Goal: Task Accomplishment & Management: Manage account settings

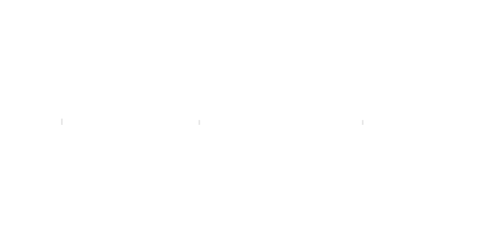
scroll to position [0, 221]
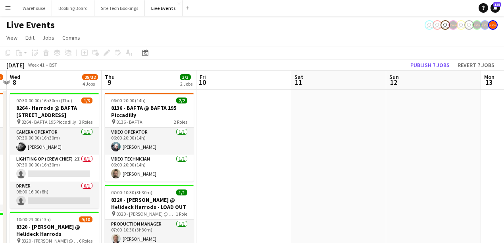
drag, startPoint x: 258, startPoint y: 135, endPoint x: 253, endPoint y: 144, distance: 9.9
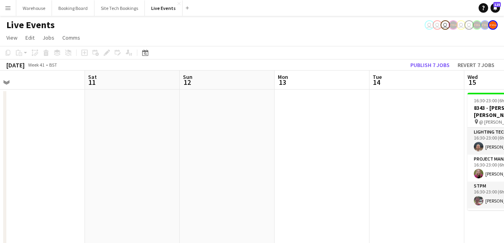
drag, startPoint x: 189, startPoint y: 137, endPoint x: 55, endPoint y: 123, distance: 134.5
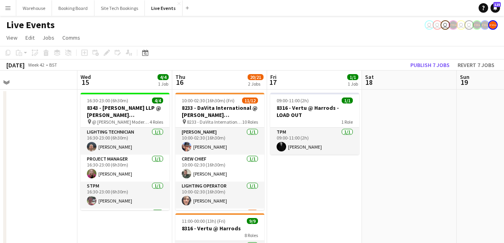
drag, startPoint x: 77, startPoint y: 120, endPoint x: 42, endPoint y: 115, distance: 35.7
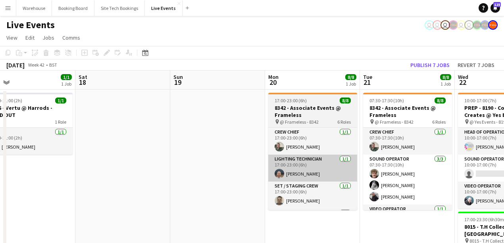
scroll to position [79, 0]
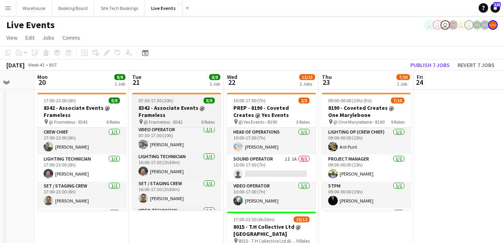
drag, startPoint x: 331, startPoint y: 198, endPoint x: 118, endPoint y: 106, distance: 232.4
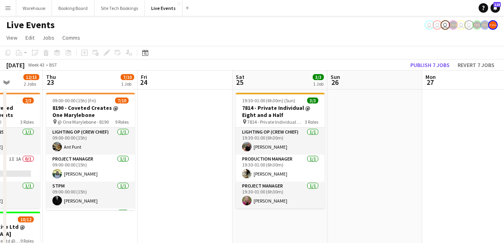
drag, startPoint x: 357, startPoint y: 140, endPoint x: 166, endPoint y: 81, distance: 200.1
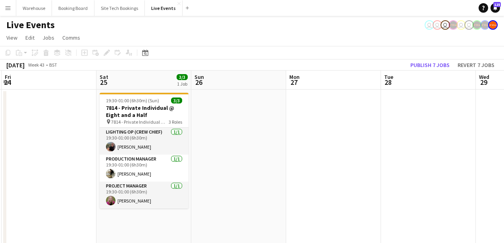
drag, startPoint x: 269, startPoint y: 107, endPoint x: 75, endPoint y: 71, distance: 197.1
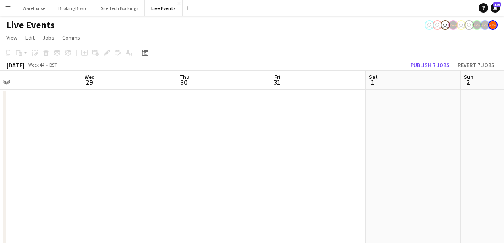
drag, startPoint x: 303, startPoint y: 118, endPoint x: 45, endPoint y: 68, distance: 263.1
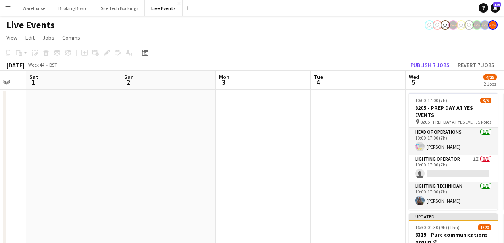
drag, startPoint x: 310, startPoint y: 120, endPoint x: 142, endPoint y: 96, distance: 169.3
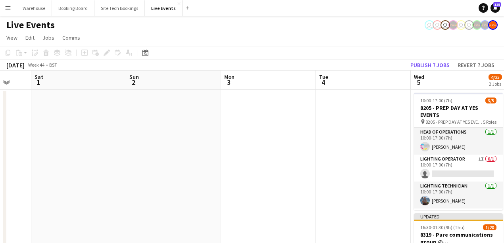
drag, startPoint x: 222, startPoint y: 100, endPoint x: 75, endPoint y: 79, distance: 149.2
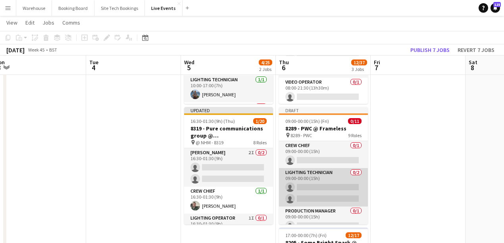
scroll to position [0, 293]
click at [332, 184] on app-card-role "Lighting Technician 0/2 09:00-00:00 (15h) single-neutral-actions single-neutral…" at bounding box center [323, 187] width 89 height 39
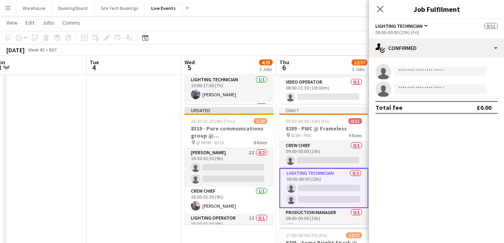
click at [393, 191] on mat-expansion-panel "check Confirmed single-neutral-actions single-neutral-actions Total fee £0.00" at bounding box center [436, 151] width 135 height 186
click at [378, 9] on icon "Close pop-in" at bounding box center [380, 9] width 8 height 8
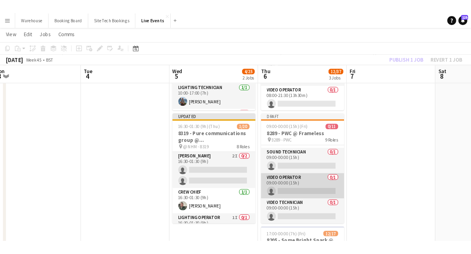
scroll to position [0, 0]
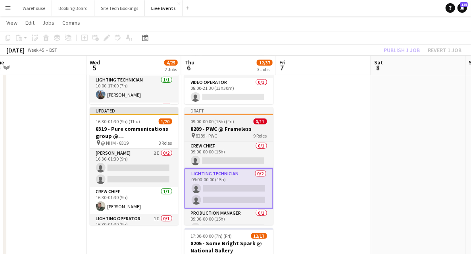
drag, startPoint x: 329, startPoint y: 183, endPoint x: 262, endPoint y: 191, distance: 68.0
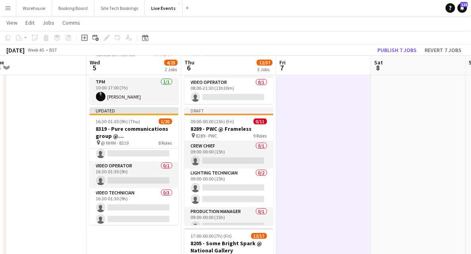
scroll to position [277, 0]
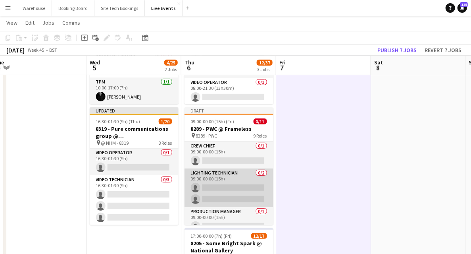
click at [232, 189] on app-card-role "Lighting Technician 0/2 09:00-00:00 (15h) single-neutral-actions single-neutral…" at bounding box center [229, 187] width 89 height 39
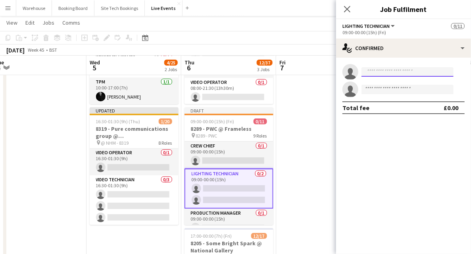
click at [370, 73] on input at bounding box center [408, 72] width 92 height 10
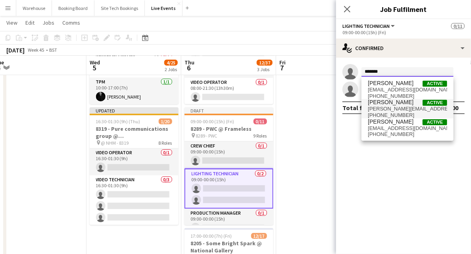
type input "*******"
click at [380, 108] on span "[PERSON_NAME][EMAIL_ADDRESS][DOMAIN_NAME]" at bounding box center [407, 109] width 79 height 6
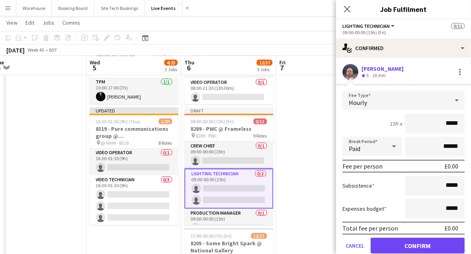
click at [374, 98] on div "Hourly" at bounding box center [396, 100] width 106 height 19
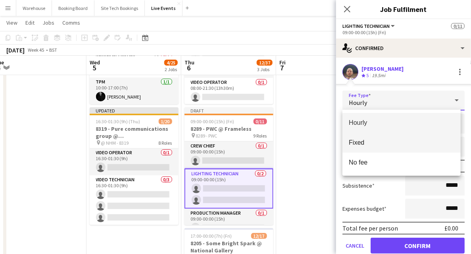
click at [365, 143] on span "Fixed" at bounding box center [402, 143] width 106 height 8
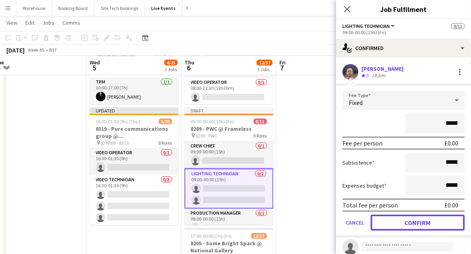
drag, startPoint x: 411, startPoint y: 221, endPoint x: 406, endPoint y: 217, distance: 6.5
click at [393, 221] on button "Confirm" at bounding box center [418, 222] width 94 height 16
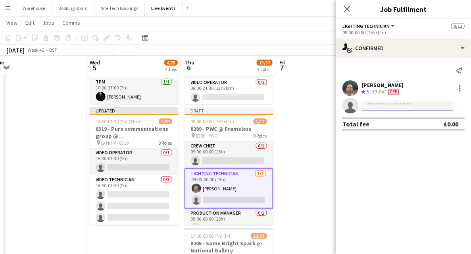
click at [377, 107] on input at bounding box center [408, 106] width 92 height 10
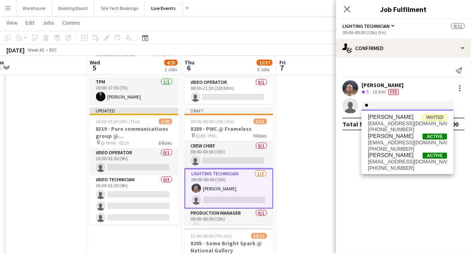
type input "*"
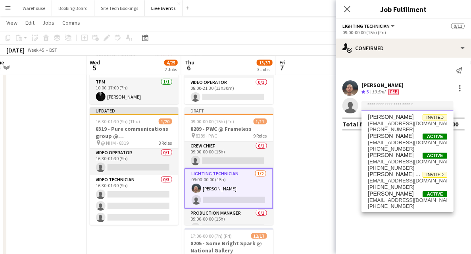
type input "*"
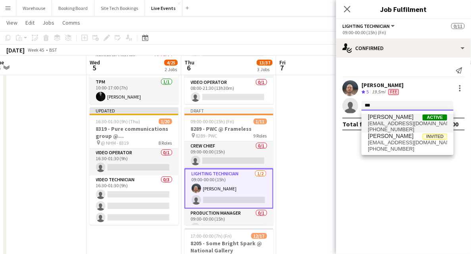
type input "***"
click at [380, 120] on span "[PERSON_NAME]" at bounding box center [391, 117] width 46 height 7
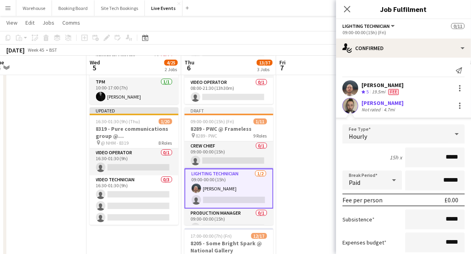
scroll to position [63, 0]
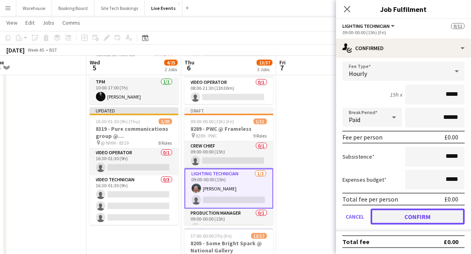
click at [393, 218] on button "Confirm" at bounding box center [418, 216] width 94 height 16
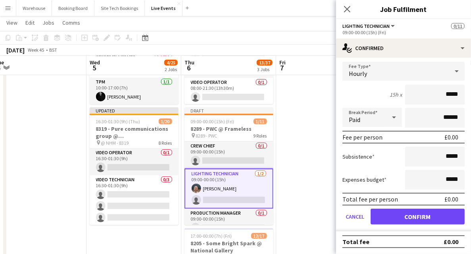
scroll to position [0, 0]
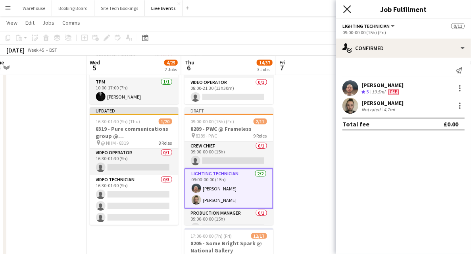
click at [347, 8] on icon "Close pop-in" at bounding box center [347, 9] width 8 height 8
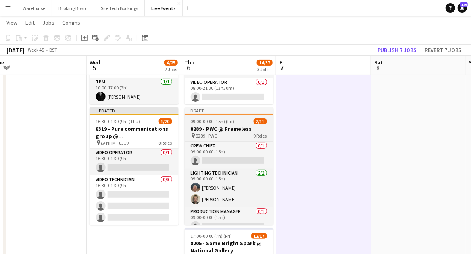
click at [232, 140] on app-job-card "Draft 09:00-00:00 (15h) (Fri) 2/11 8289 - PWC @ Frameless pin 8289 - PWC 9 Role…" at bounding box center [229, 165] width 89 height 117
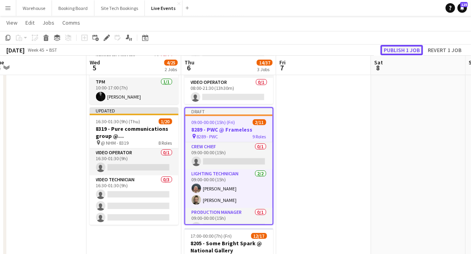
click at [393, 48] on button "Publish 1 job" at bounding box center [402, 50] width 42 height 10
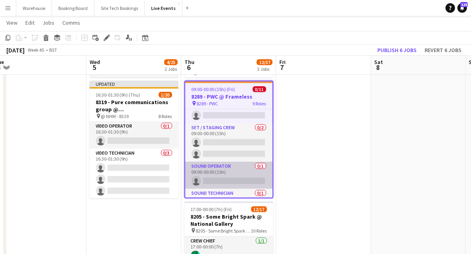
scroll to position [132, 0]
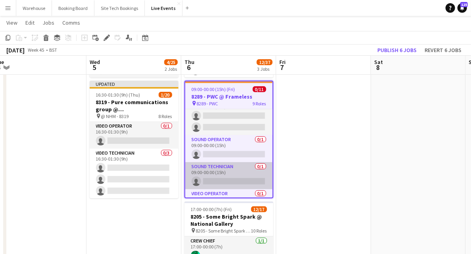
click at [216, 179] on app-card-role "Sound Technician 0/1 09:00-00:00 (15h) single-neutral-actions" at bounding box center [228, 175] width 87 height 27
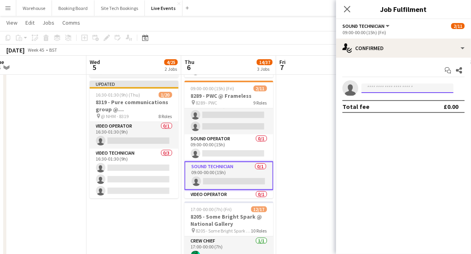
click at [389, 92] on input at bounding box center [408, 88] width 92 height 10
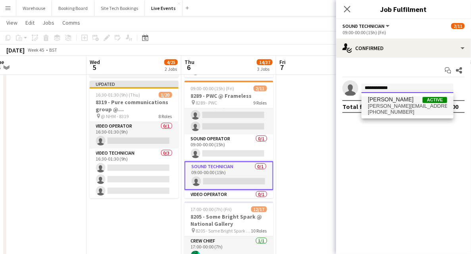
type input "**********"
click at [393, 102] on span "[PERSON_NAME] Active" at bounding box center [407, 99] width 79 height 7
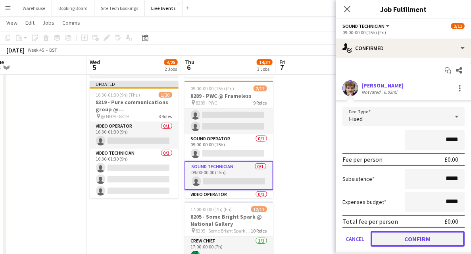
click at [393, 221] on button "Confirm" at bounding box center [418, 239] width 94 height 16
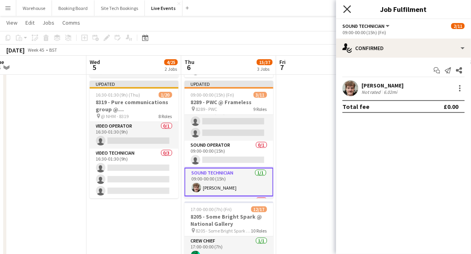
click at [345, 10] on icon "Close pop-in" at bounding box center [347, 9] width 8 height 8
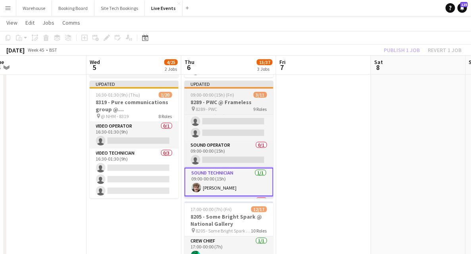
click at [220, 106] on div "pin 8289 - PWC 9 Roles" at bounding box center [229, 109] width 89 height 6
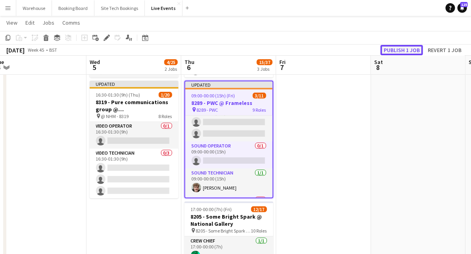
click at [393, 52] on button "Publish 1 job" at bounding box center [402, 50] width 42 height 10
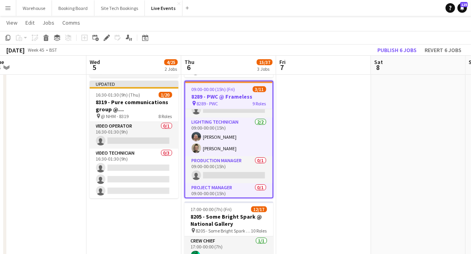
scroll to position [0, 0]
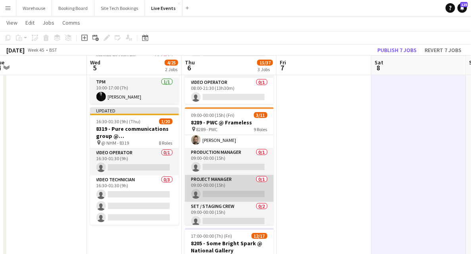
scroll to position [26, 0]
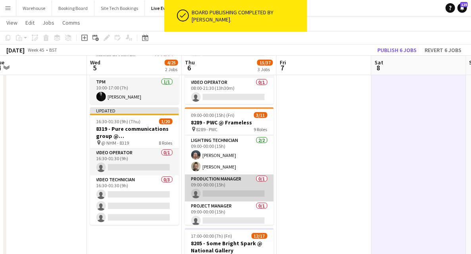
click at [221, 193] on app-card-role "Production Manager 0/1 09:00-00:00 (15h) single-neutral-actions" at bounding box center [229, 187] width 89 height 27
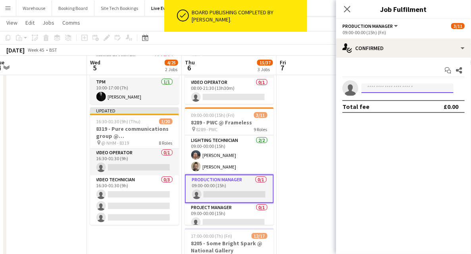
click at [387, 88] on input at bounding box center [408, 88] width 92 height 10
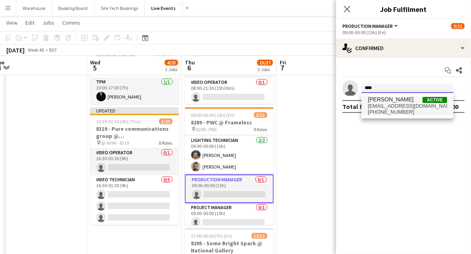
type input "****"
click at [381, 103] on span "[EMAIL_ADDRESS][DOMAIN_NAME]" at bounding box center [407, 106] width 79 height 6
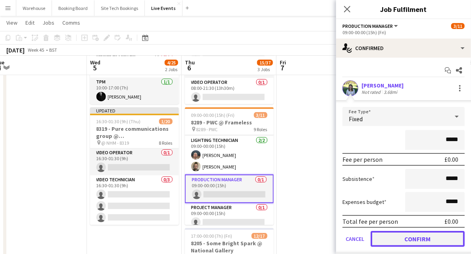
click at [393, 221] on button "Confirm" at bounding box center [418, 239] width 94 height 16
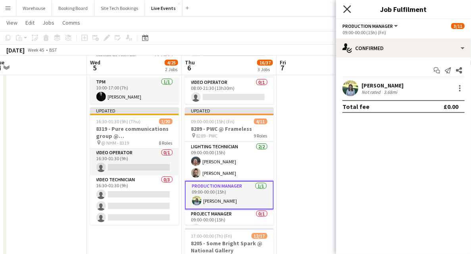
click at [348, 7] on icon "Close pop-in" at bounding box center [347, 9] width 8 height 8
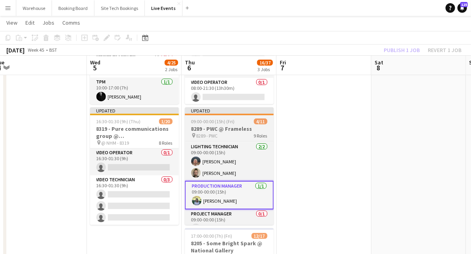
click at [247, 127] on h3 "8289 - PWC @ Frameless" at bounding box center [229, 128] width 89 height 7
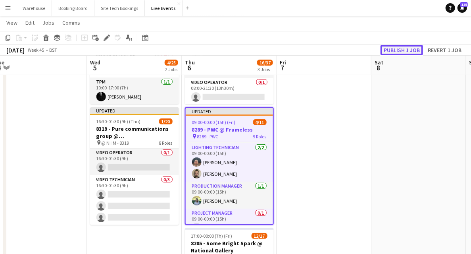
click at [393, 52] on button "Publish 1 job" at bounding box center [402, 50] width 42 height 10
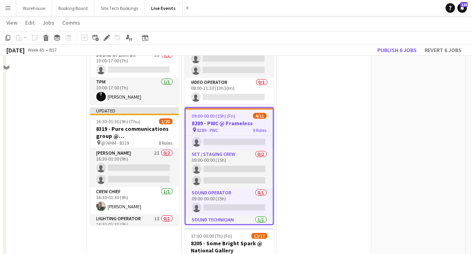
scroll to position [79, 0]
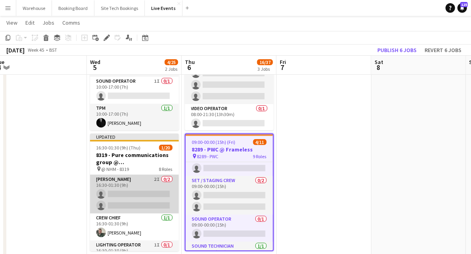
click at [111, 186] on app-card-role "[PERSON_NAME] 2I 0/2 16:30-01:30 (9h) single-neutral-actions single-neutral-act…" at bounding box center [134, 194] width 89 height 39
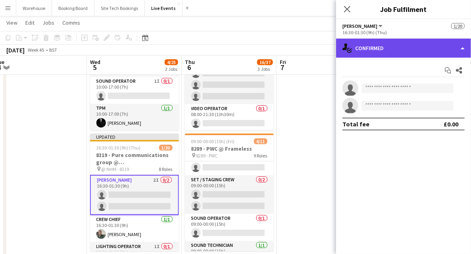
click at [393, 52] on div "single-neutral-actions-check-2 Confirmed" at bounding box center [403, 48] width 135 height 19
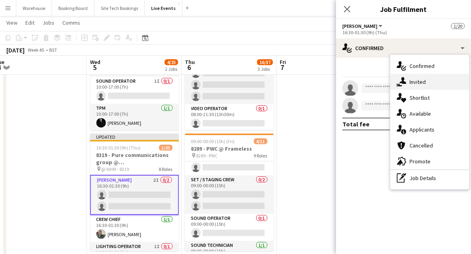
click at [393, 81] on div "single-neutral-actions-share-1 Invited" at bounding box center [430, 82] width 79 height 16
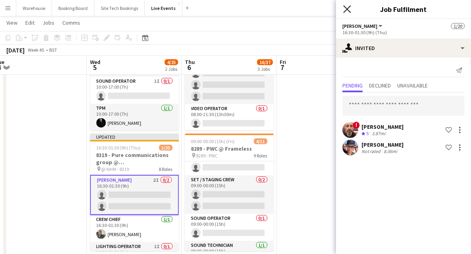
click at [349, 11] on icon at bounding box center [347, 9] width 8 height 8
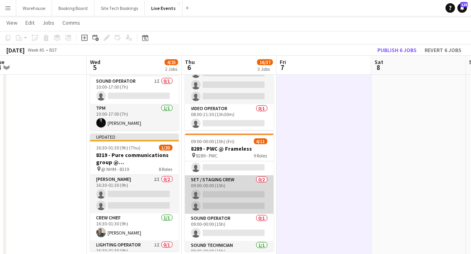
click at [231, 196] on app-card-role "Set / Staging Crew 0/2 09:00-00:00 (15h) single-neutral-actions single-neutral-…" at bounding box center [229, 194] width 89 height 39
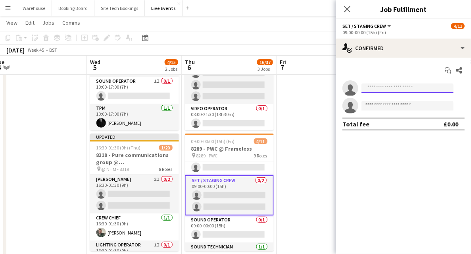
click at [393, 90] on input at bounding box center [408, 88] width 92 height 10
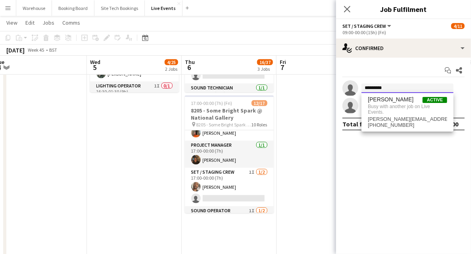
scroll to position [159, 0]
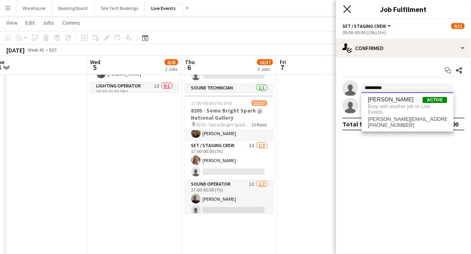
type input "*********"
click at [345, 10] on icon "Close pop-in" at bounding box center [347, 9] width 8 height 8
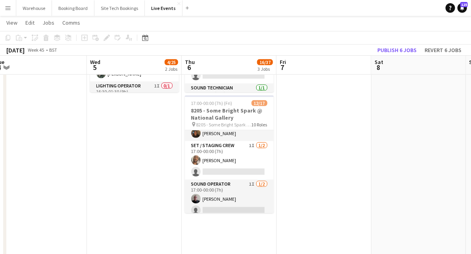
click at [307, 161] on app-date-cell at bounding box center [324, 240] width 95 height 778
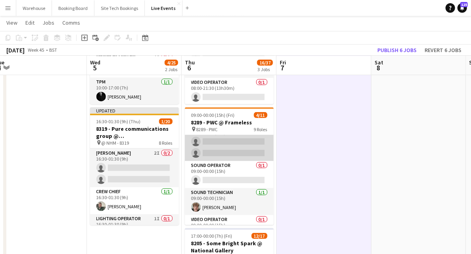
scroll to position [79, 0]
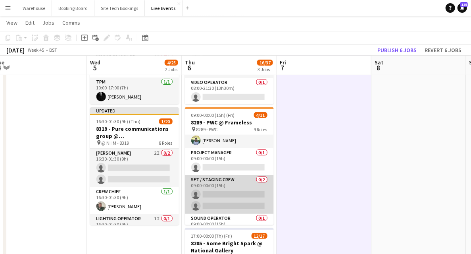
click at [214, 196] on app-card-role "Set / Staging Crew 0/2 09:00-00:00 (15h) single-neutral-actions single-neutral-…" at bounding box center [229, 194] width 89 height 39
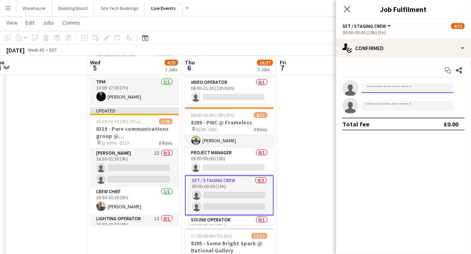
click at [376, 87] on input at bounding box center [408, 88] width 92 height 10
click at [345, 10] on icon "Close pop-in" at bounding box center [347, 9] width 8 height 8
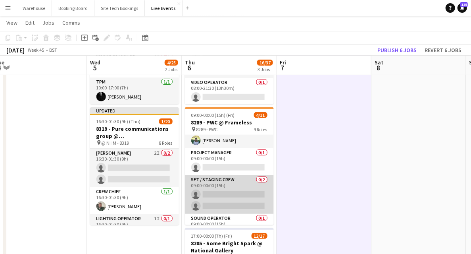
click at [239, 193] on app-card-role "Set / Staging Crew 0/2 09:00-00:00 (15h) single-neutral-actions single-neutral-…" at bounding box center [229, 194] width 89 height 39
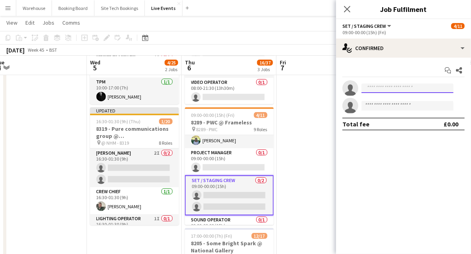
click at [382, 87] on input at bounding box center [408, 88] width 92 height 10
click at [348, 12] on icon "Close pop-in" at bounding box center [347, 9] width 8 height 8
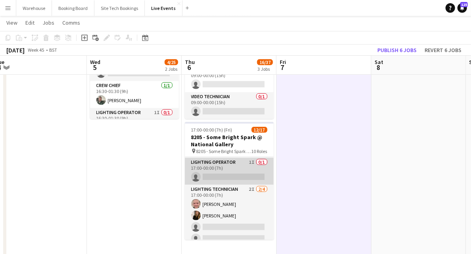
scroll to position [53, 0]
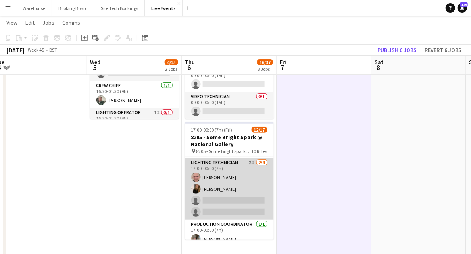
click at [215, 164] on app-card-role "Lighting Technician 2I [DATE] 17:00-00:00 (7h) [PERSON_NAME] [PERSON_NAME] sing…" at bounding box center [229, 189] width 89 height 62
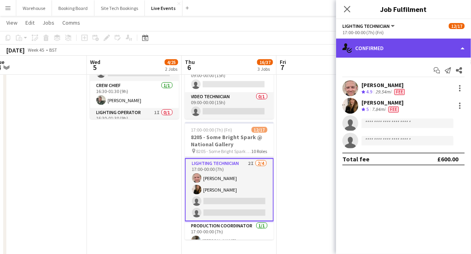
click at [377, 55] on div "single-neutral-actions-check-2 Confirmed" at bounding box center [403, 48] width 135 height 19
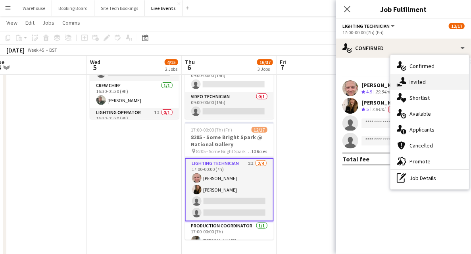
click at [393, 84] on icon "single-neutral-actions-share-1" at bounding box center [402, 82] width 10 height 10
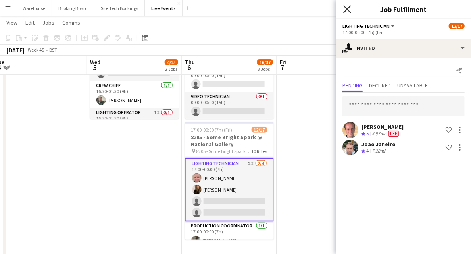
click at [345, 6] on icon at bounding box center [347, 9] width 8 height 8
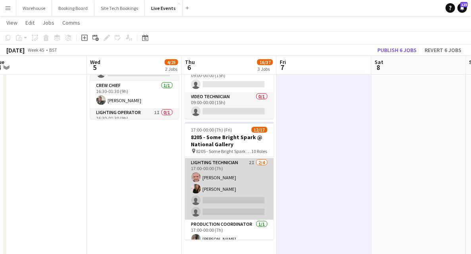
click at [224, 198] on app-card-role "Lighting Technician 2I [DATE] 17:00-00:00 (7h) [PERSON_NAME] [PERSON_NAME] sing…" at bounding box center [229, 189] width 89 height 62
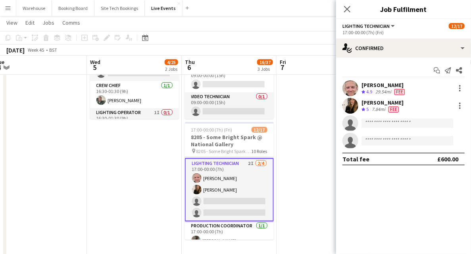
click at [387, 128] on app-invite-slot "single-neutral-actions" at bounding box center [403, 123] width 135 height 16
click at [391, 123] on input at bounding box center [408, 123] width 92 height 10
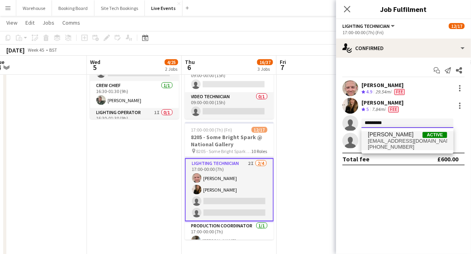
type input "*********"
click at [384, 140] on span "[EMAIL_ADDRESS][DOMAIN_NAME]" at bounding box center [407, 141] width 79 height 6
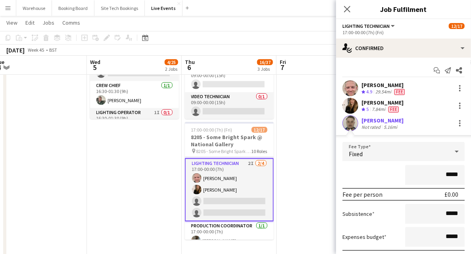
scroll to position [75, 0]
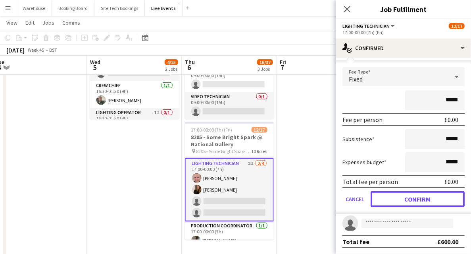
click at [393, 198] on button "Confirm" at bounding box center [418, 199] width 94 height 16
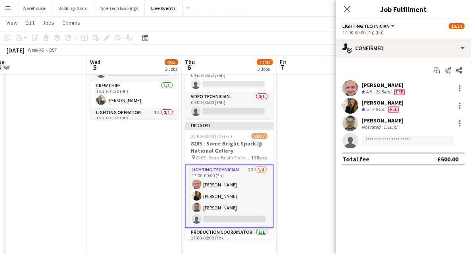
scroll to position [0, 0]
click at [346, 14] on div "Close pop-in" at bounding box center [347, 9] width 22 height 18
click at [347, 10] on icon at bounding box center [347, 9] width 8 height 8
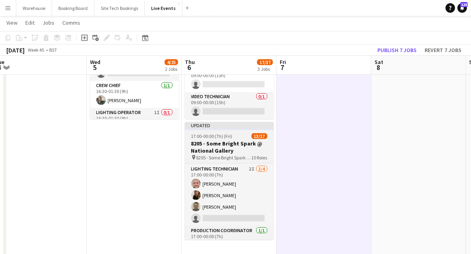
click at [218, 148] on h3 "8205 - Some Bright Spark @ National Gallery" at bounding box center [229, 147] width 89 height 14
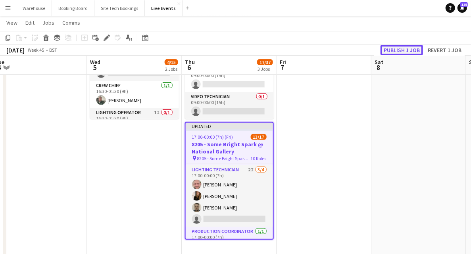
click at [393, 50] on button "Publish 1 job" at bounding box center [402, 50] width 42 height 10
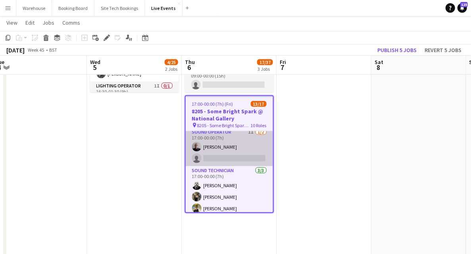
scroll to position [238, 0]
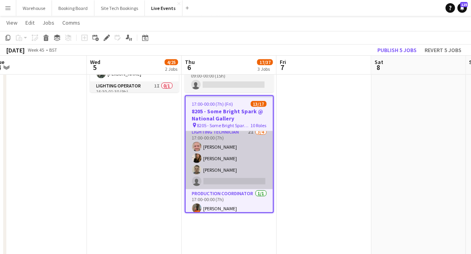
click at [229, 180] on app-card-role "Lighting Technician 2I [DATE] 17:00-00:00 (7h) [PERSON_NAME] [PERSON_NAME] [PER…" at bounding box center [229, 158] width 87 height 62
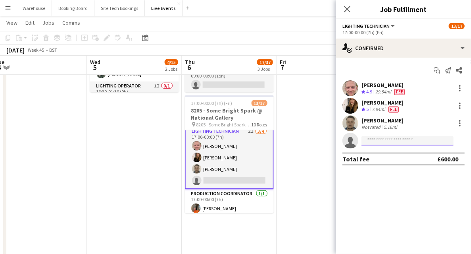
click at [373, 141] on input at bounding box center [408, 141] width 92 height 10
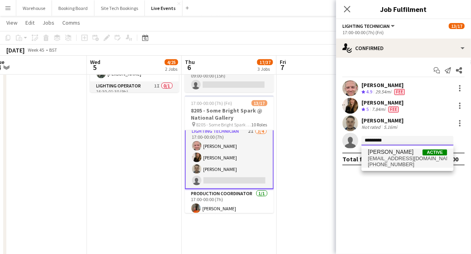
type input "*********"
click at [393, 161] on span "[PHONE_NUMBER]" at bounding box center [407, 164] width 79 height 6
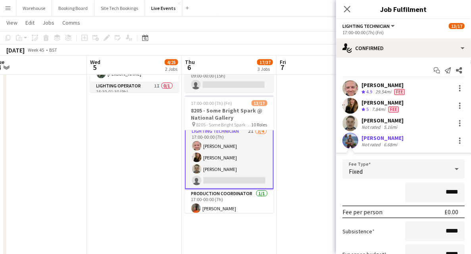
scroll to position [75, 0]
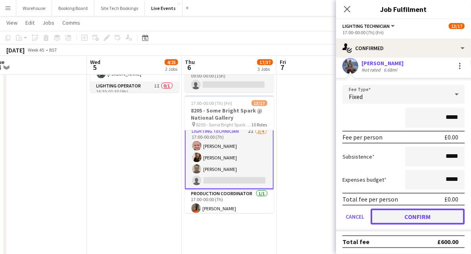
click at [393, 218] on button "Confirm" at bounding box center [418, 216] width 94 height 16
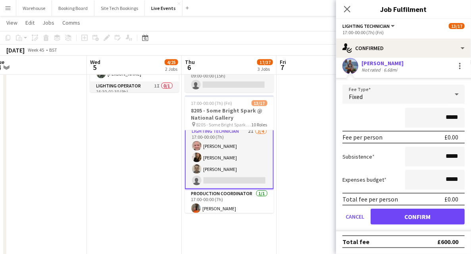
scroll to position [0, 0]
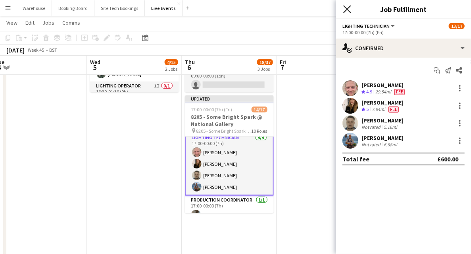
click at [349, 7] on icon "Close pop-in" at bounding box center [347, 9] width 8 height 8
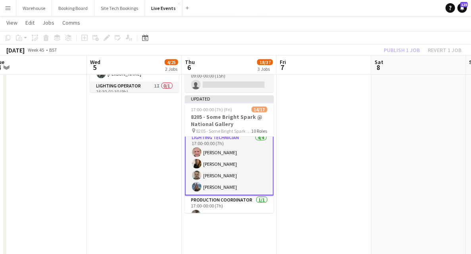
click at [304, 161] on app-date-cell at bounding box center [324, 240] width 95 height 778
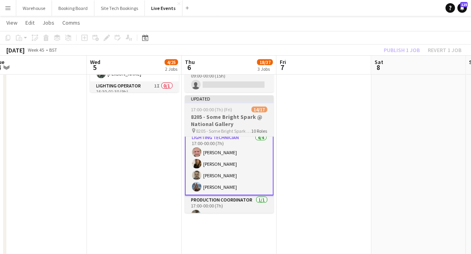
scroll to position [58, 0]
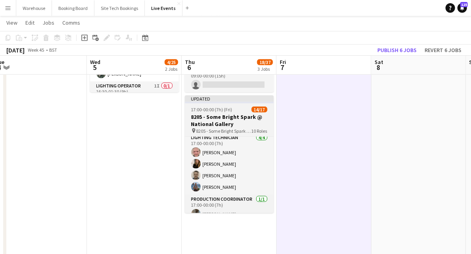
click at [218, 125] on h3 "8205 - Some Bright Spark @ National Gallery" at bounding box center [229, 120] width 89 height 14
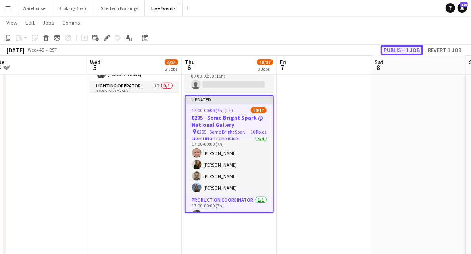
click at [391, 51] on button "Publish 1 job" at bounding box center [402, 50] width 42 height 10
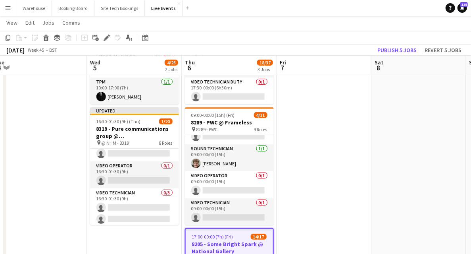
scroll to position [277, 0]
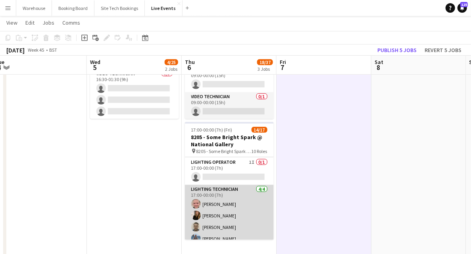
scroll to position [0, 0]
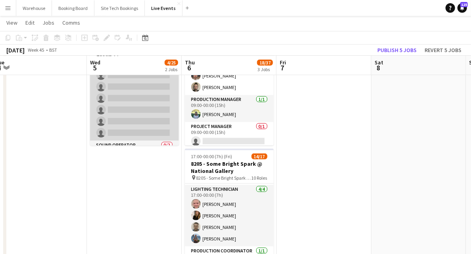
scroll to position [79, 0]
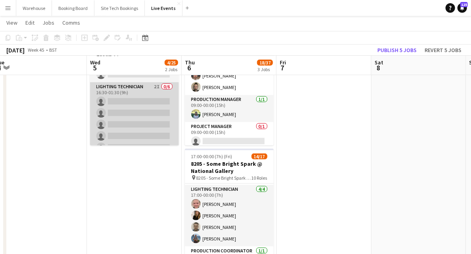
drag, startPoint x: 133, startPoint y: 88, endPoint x: 124, endPoint y: 85, distance: 9.3
click at [133, 88] on app-card-role "Lighting Technician 2I 0/6 16:30-01:30 (9h) single-neutral-actions single-neutr…" at bounding box center [134, 124] width 89 height 85
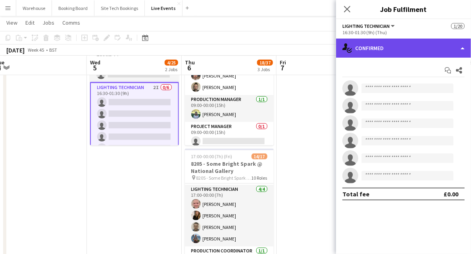
click at [393, 50] on div "single-neutral-actions-check-2 Confirmed" at bounding box center [403, 48] width 135 height 19
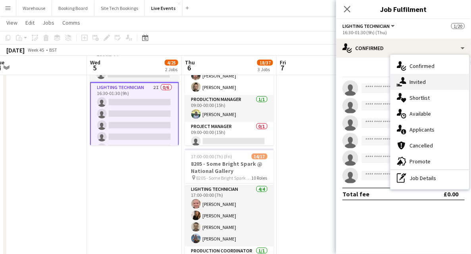
click at [393, 81] on div "single-neutral-actions-share-1 Invited" at bounding box center [430, 82] width 79 height 16
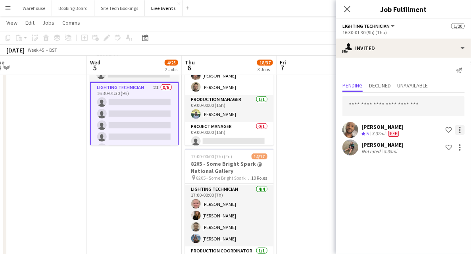
click at [393, 132] on div at bounding box center [460, 130] width 10 height 10
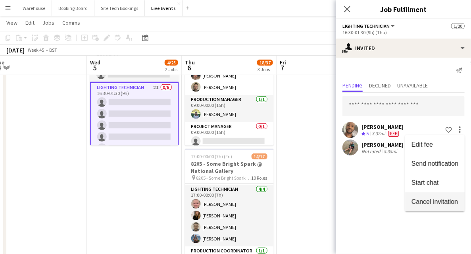
click at [393, 202] on span "Cancel invitation" at bounding box center [435, 201] width 46 height 7
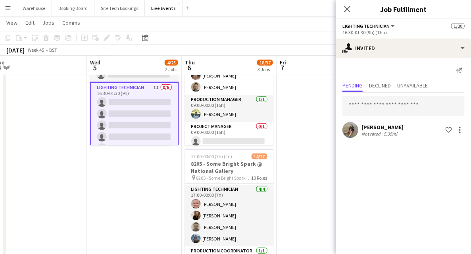
click at [350, 10] on icon "Close pop-in" at bounding box center [347, 9] width 6 height 6
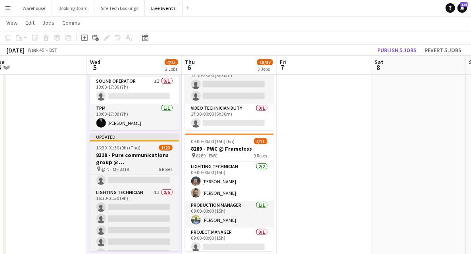
click at [139, 159] on h3 "8319 - Pure communications group @ [GEOGRAPHIC_DATA]" at bounding box center [134, 158] width 89 height 14
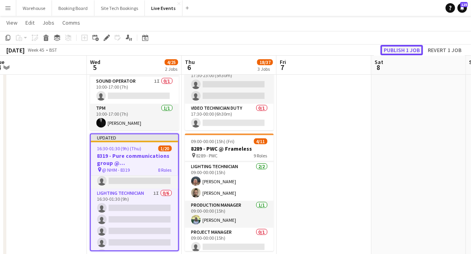
click at [393, 46] on button "Publish 1 job" at bounding box center [402, 50] width 42 height 10
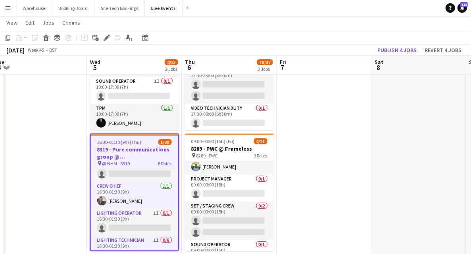
scroll to position [106, 0]
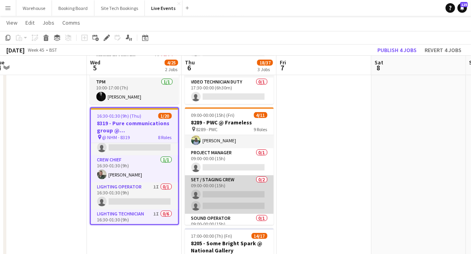
click at [224, 191] on app-card-role "Set / Staging Crew 0/2 09:00-00:00 (15h) single-neutral-actions single-neutral-…" at bounding box center [229, 194] width 89 height 39
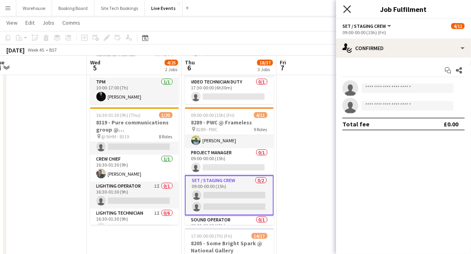
click at [346, 10] on icon at bounding box center [347, 9] width 8 height 8
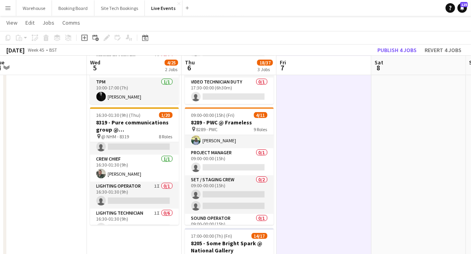
scroll to position [132, 0]
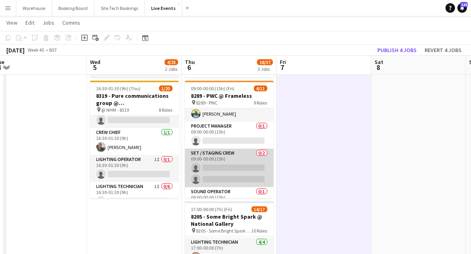
click at [224, 163] on app-card-role "Set / Staging Crew 0/2 09:00-00:00 (15h) single-neutral-actions single-neutral-…" at bounding box center [229, 167] width 89 height 39
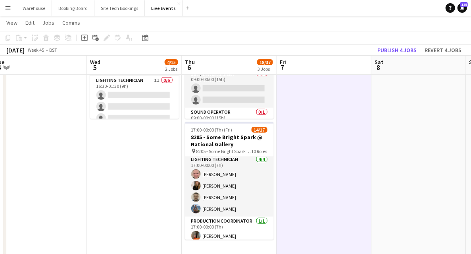
scroll to position [185, 0]
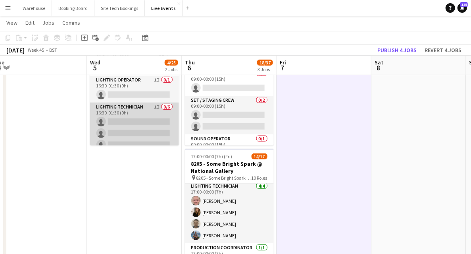
click at [124, 117] on app-card-role "Lighting Technician 1I 0/6 16:30-01:30 (9h) single-neutral-actions single-neutr…" at bounding box center [134, 144] width 89 height 85
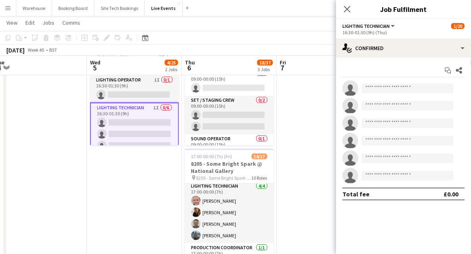
click at [380, 79] on div "Start chat Share single-neutral-actions single-neutral-actions single-neutral-a…" at bounding box center [403, 132] width 135 height 149
click at [379, 84] on input at bounding box center [408, 88] width 92 height 10
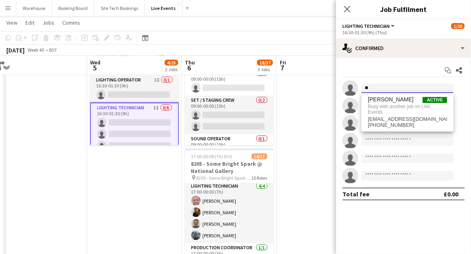
type input "*"
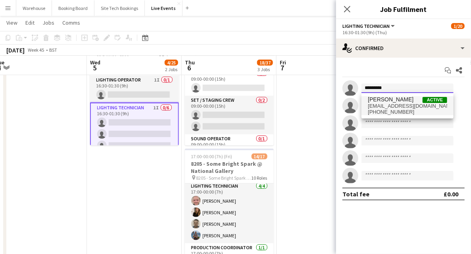
type input "*********"
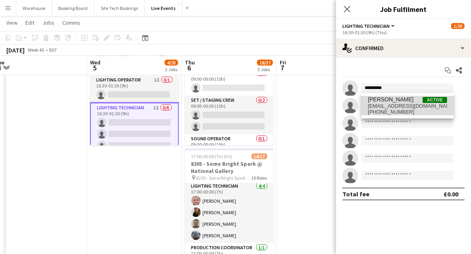
click at [372, 106] on span "[EMAIL_ADDRESS][DOMAIN_NAME]" at bounding box center [407, 106] width 79 height 6
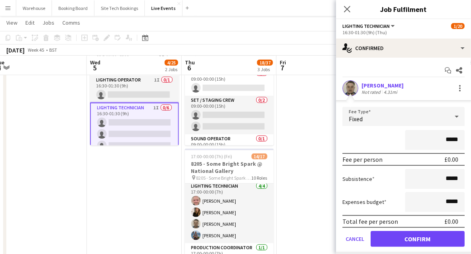
click at [393, 221] on form "Fee Type Fixed ***** Fee per person £0.00 Subsistence ***** Expenses budget ***…" at bounding box center [403, 180] width 135 height 146
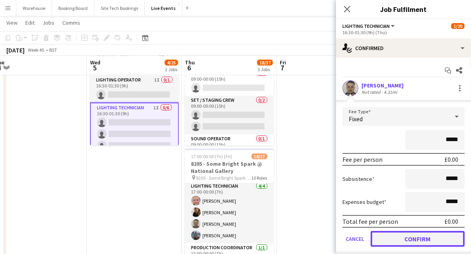
click at [393, 221] on button "Confirm" at bounding box center [418, 239] width 94 height 16
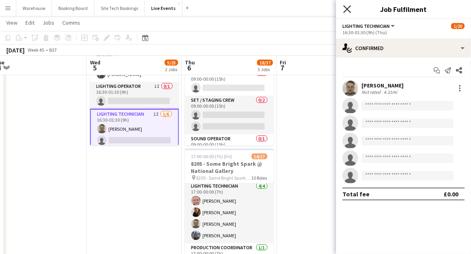
click at [349, 9] on icon "Close pop-in" at bounding box center [347, 9] width 8 height 8
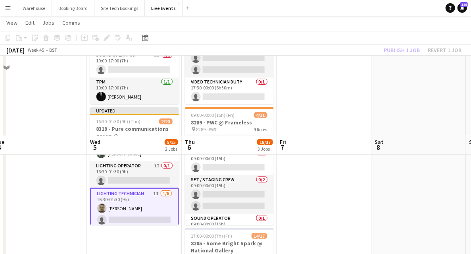
scroll to position [79, 0]
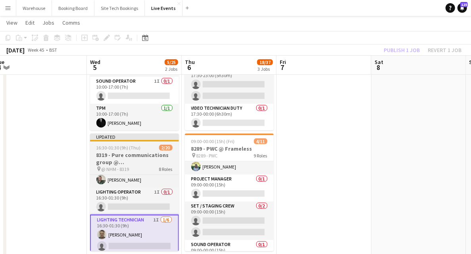
drag, startPoint x: 133, startPoint y: 155, endPoint x: 172, endPoint y: 135, distance: 43.7
click at [133, 155] on h3 "8319 - Pure communications group @ [GEOGRAPHIC_DATA]" at bounding box center [134, 158] width 89 height 14
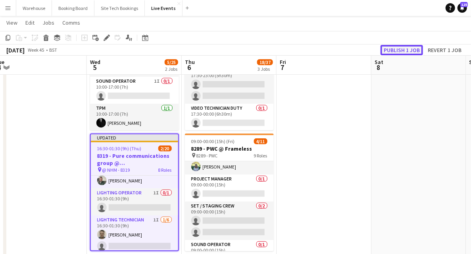
click at [393, 47] on button "Publish 1 job" at bounding box center [402, 50] width 42 height 10
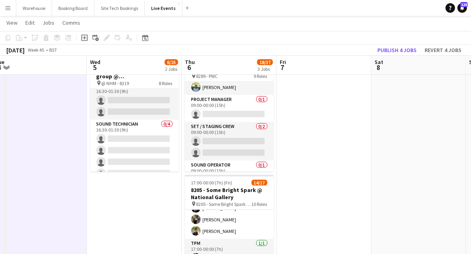
scroll to position [26, 0]
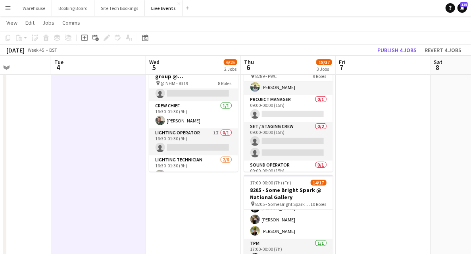
drag, startPoint x: 113, startPoint y: 202, endPoint x: 144, endPoint y: 208, distance: 32.4
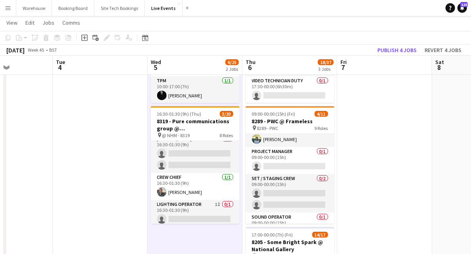
scroll to position [0, 0]
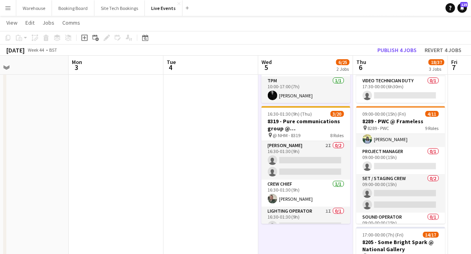
drag, startPoint x: 56, startPoint y: 119, endPoint x: 287, endPoint y: 128, distance: 230.4
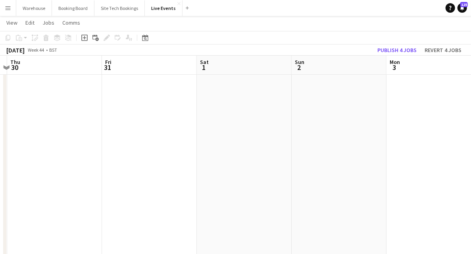
drag, startPoint x: 254, startPoint y: 179, endPoint x: 279, endPoint y: 177, distance: 25.5
drag, startPoint x: 213, startPoint y: 176, endPoint x: 331, endPoint y: 173, distance: 118.3
drag, startPoint x: 333, startPoint y: 175, endPoint x: 363, endPoint y: 173, distance: 29.5
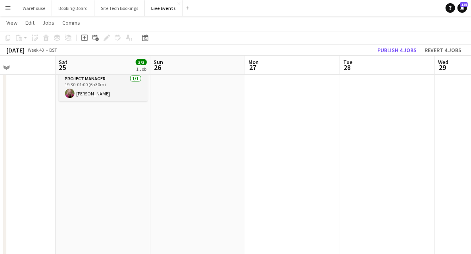
drag, startPoint x: 112, startPoint y: 169, endPoint x: 321, endPoint y: 162, distance: 208.9
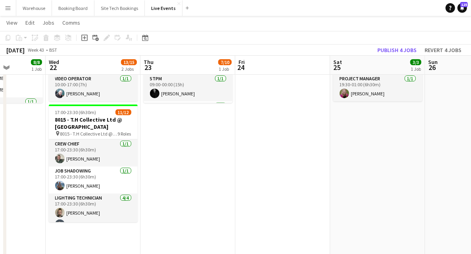
drag, startPoint x: 74, startPoint y: 167, endPoint x: 335, endPoint y: 159, distance: 261.3
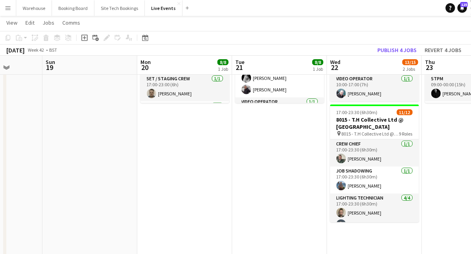
drag, startPoint x: 74, startPoint y: 170, endPoint x: 245, endPoint y: 178, distance: 171.3
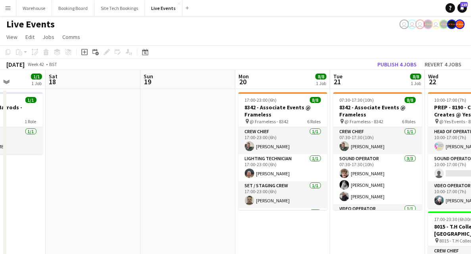
scroll to position [0, 0]
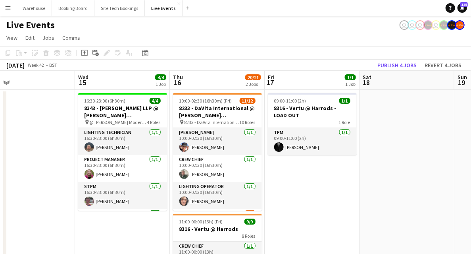
drag, startPoint x: 145, startPoint y: 185, endPoint x: 286, endPoint y: 173, distance: 141.4
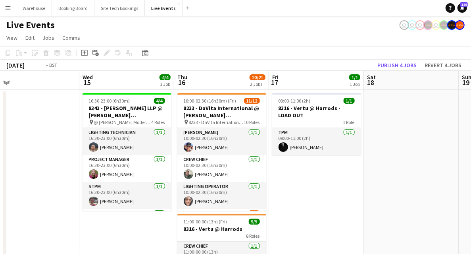
drag, startPoint x: 63, startPoint y: 209, endPoint x: 305, endPoint y: 217, distance: 242.7
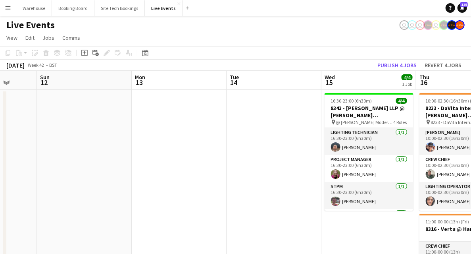
drag, startPoint x: 143, startPoint y: 195, endPoint x: 269, endPoint y: 185, distance: 126.2
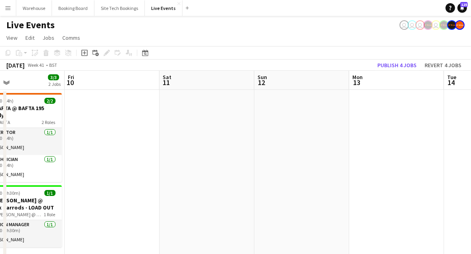
drag, startPoint x: 118, startPoint y: 181, endPoint x: 360, endPoint y: 178, distance: 242.2
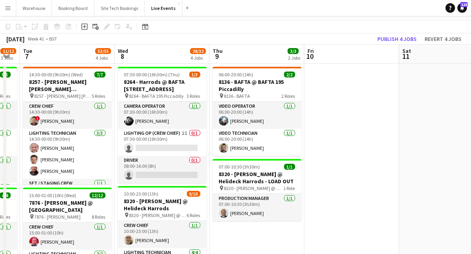
scroll to position [106, 0]
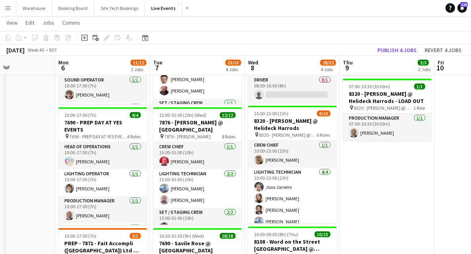
drag, startPoint x: 230, startPoint y: 217, endPoint x: 346, endPoint y: 206, distance: 116.0
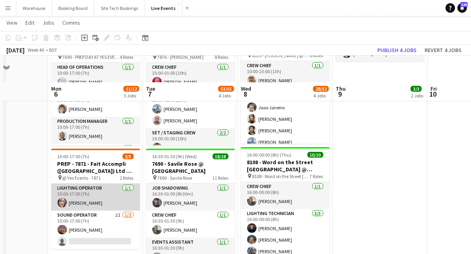
scroll to position [132, 0]
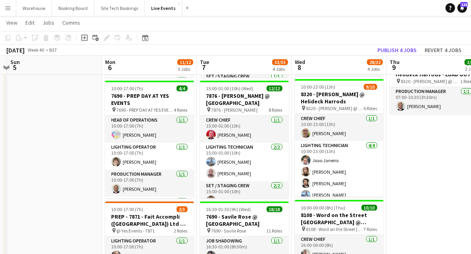
drag, startPoint x: 18, startPoint y: 141, endPoint x: 445, endPoint y: 146, distance: 427.2
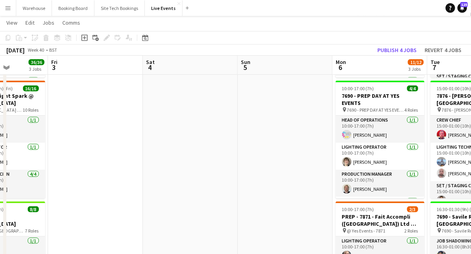
drag, startPoint x: 342, startPoint y: 159, endPoint x: 378, endPoint y: 155, distance: 36.3
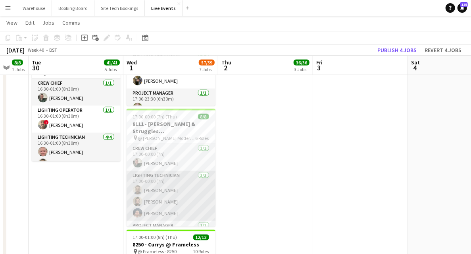
scroll to position [26, 0]
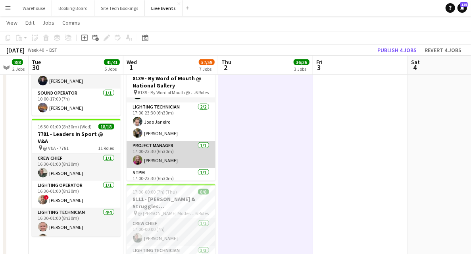
scroll to position [0, 0]
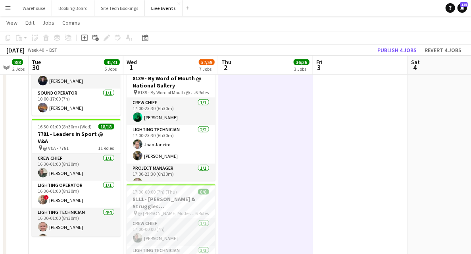
click at [239, 156] on app-date-cell "09:00-02:00 (17h) (Fri) 12/12 8118 - Invisible Blue Ltd @ [PERSON_NAME][GEOGRAP…" at bounding box center [265, 50] width 95 height 778
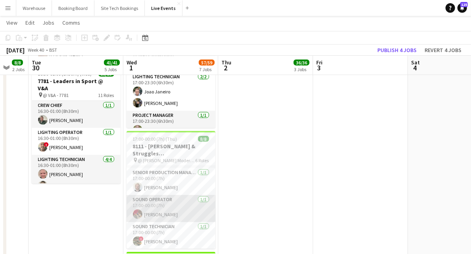
scroll to position [23, 0]
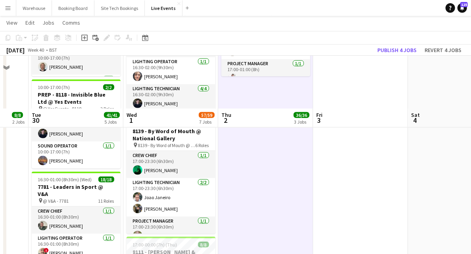
scroll to position [480, 0]
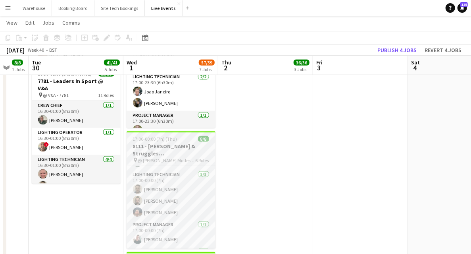
click at [186, 155] on h3 "8111 - [PERSON_NAME] & Struggles ([GEOGRAPHIC_DATA]) Ltd @ [PERSON_NAME][GEOGRA…" at bounding box center [171, 150] width 89 height 14
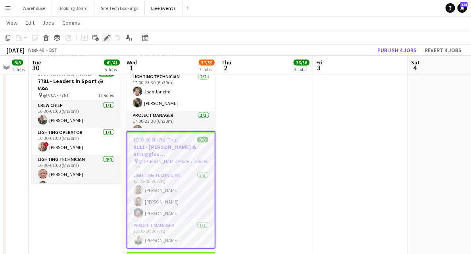
click at [105, 40] on icon "Edit" at bounding box center [107, 38] width 6 height 6
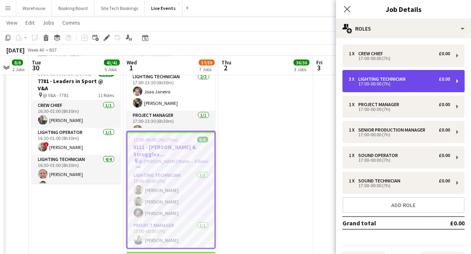
click at [372, 82] on div "17:00-00:00 (7h)" at bounding box center [399, 84] width 101 height 4
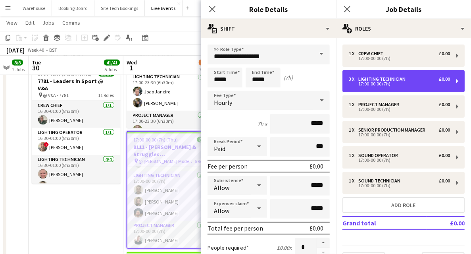
scroll to position [132, 0]
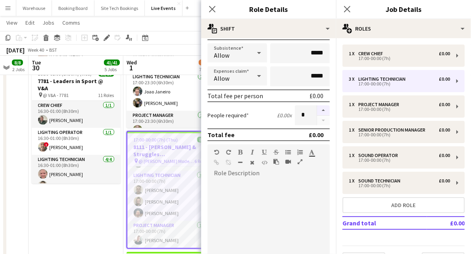
click at [321, 110] on button "button" at bounding box center [323, 110] width 13 height 10
type input "*"
click at [210, 9] on icon "Close pop-in" at bounding box center [212, 9] width 8 height 8
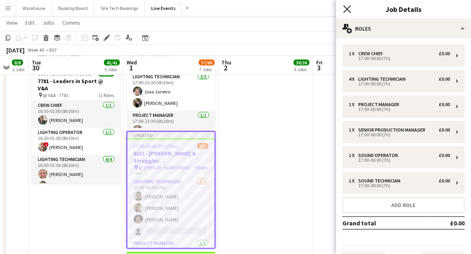
click at [345, 11] on icon "Close pop-in" at bounding box center [347, 9] width 8 height 8
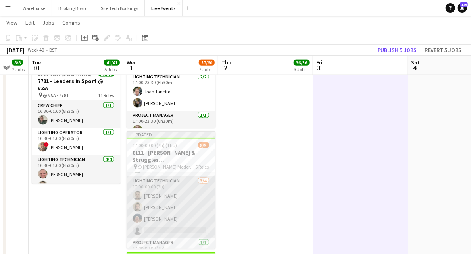
click at [163, 185] on app-card-role "Lighting Technician [DATE] 17:00-00:00 (7h) [PERSON_NAME] [PERSON_NAME] [PERSON…" at bounding box center [171, 207] width 89 height 62
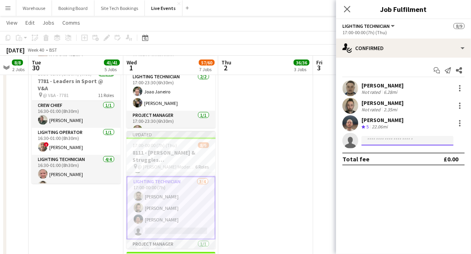
click at [393, 141] on input at bounding box center [408, 141] width 92 height 10
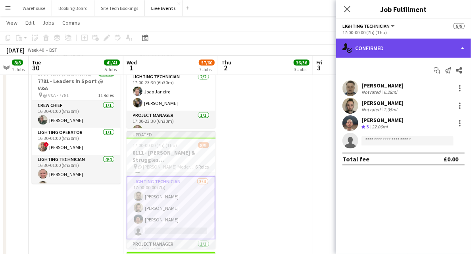
click at [383, 48] on div "single-neutral-actions-check-2 Confirmed" at bounding box center [403, 48] width 135 height 19
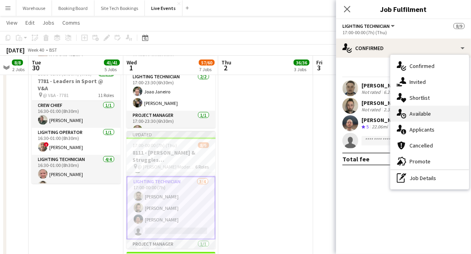
click at [393, 111] on span "Available" at bounding box center [420, 113] width 21 height 7
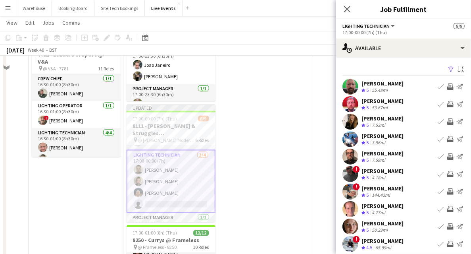
scroll to position [480, 0]
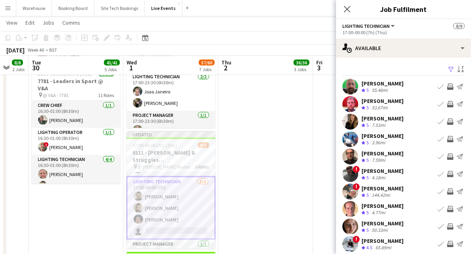
click at [393, 121] on app-icon "Invite crew" at bounding box center [450, 121] width 6 height 6
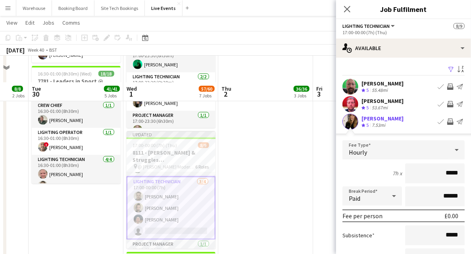
scroll to position [507, 0]
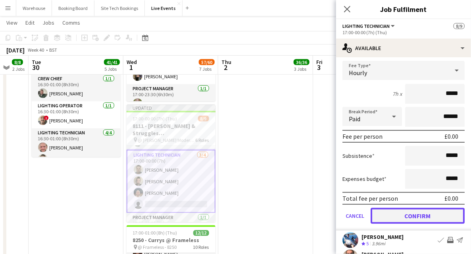
click at [393, 213] on button "Confirm" at bounding box center [418, 216] width 94 height 16
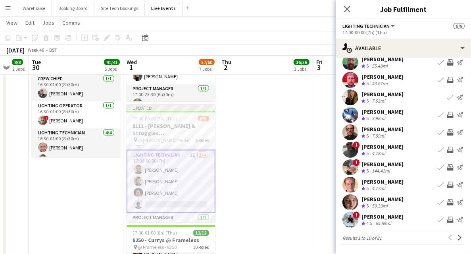
scroll to position [24, 0]
click at [349, 9] on icon "Close pop-in" at bounding box center [347, 9] width 8 height 8
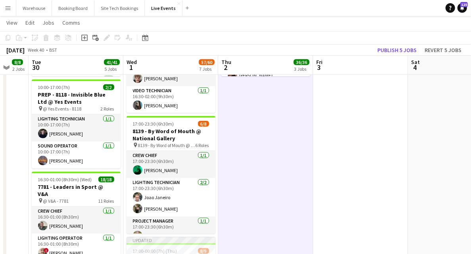
scroll to position [480, 0]
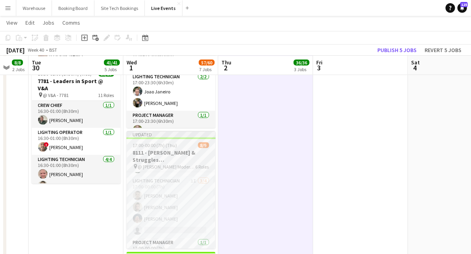
click at [184, 158] on h3 "8111 - [PERSON_NAME] & Struggles ([GEOGRAPHIC_DATA]) Ltd @ [PERSON_NAME][GEOGRA…" at bounding box center [171, 156] width 89 height 14
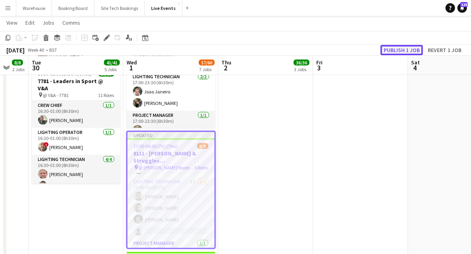
click at [392, 52] on button "Publish 1 job" at bounding box center [402, 50] width 42 height 10
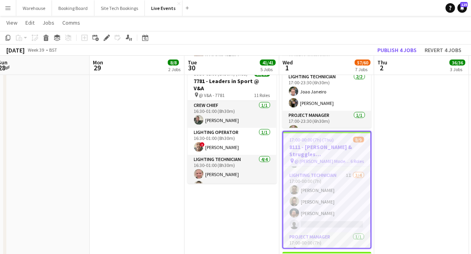
scroll to position [0, 165]
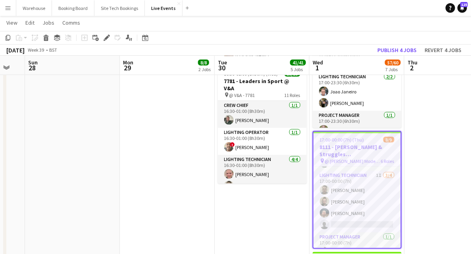
drag, startPoint x: 102, startPoint y: 211, endPoint x: 288, endPoint y: 201, distance: 186.4
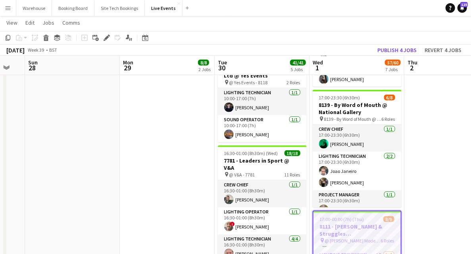
click at [146, 184] on app-date-cell "09:00-17:00 (8h) 4/4 7794 & 7781 - PREP DAY AT YES EVENTS pin 7794 & 7781 - PRE…" at bounding box center [167, 77] width 95 height 778
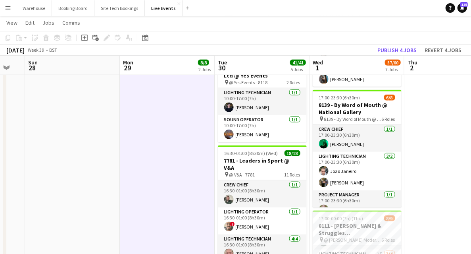
click at [393, 164] on app-date-cell "09:00-02:00 (17h) (Fri) 12/12 8118 - Invisible Blue Ltd @ [PERSON_NAME][GEOGRAP…" at bounding box center [451, 77] width 95 height 778
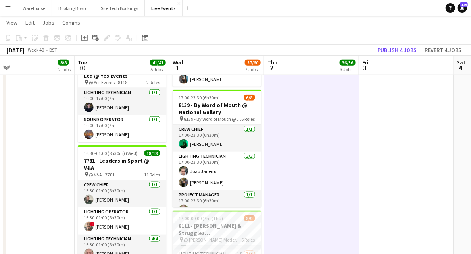
scroll to position [0, 318]
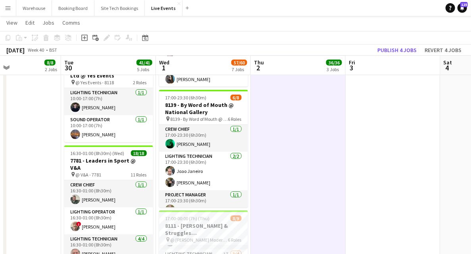
drag, startPoint x: 438, startPoint y: 185, endPoint x: 284, endPoint y: 167, distance: 154.7
click at [284, 167] on app-calendar-viewport "Fri 26 Sat 27 Sun 28 Mon 29 8/8 2 Jobs Tue 30 41/41 5 Jobs Wed 1 57/60 7 Jobs T…" at bounding box center [235, 48] width 471 height 836
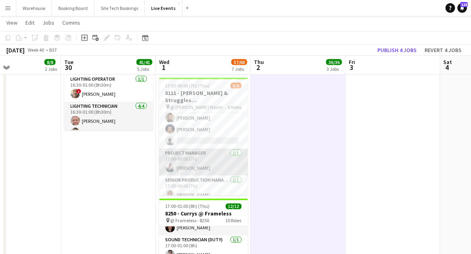
scroll to position [26, 0]
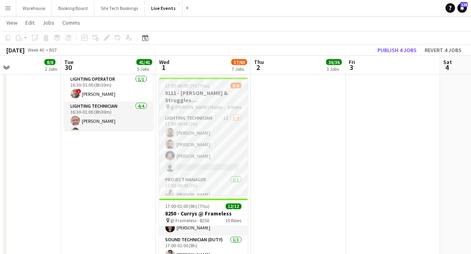
click at [193, 97] on h3 "8111 - [PERSON_NAME] & Struggles ([GEOGRAPHIC_DATA]) Ltd @ [PERSON_NAME][GEOGRA…" at bounding box center [203, 96] width 89 height 14
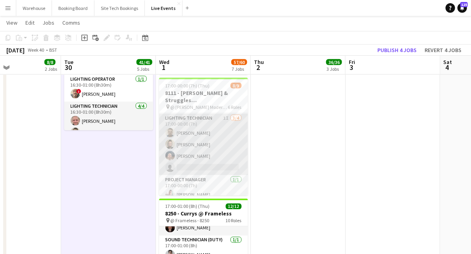
click at [194, 169] on app-card-role "Lighting Technician 1I [DATE] 17:00-00:00 (7h) [PERSON_NAME] [PERSON_NAME] [PER…" at bounding box center [203, 145] width 89 height 62
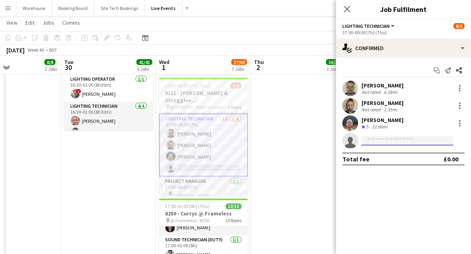
click at [392, 141] on input at bounding box center [408, 141] width 92 height 10
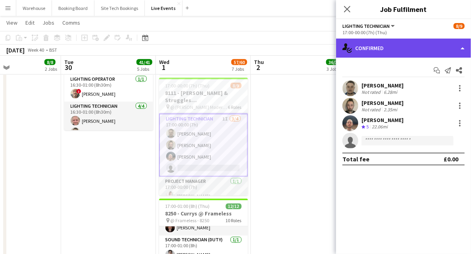
click at [390, 53] on div "single-neutral-actions-check-2 Confirmed" at bounding box center [403, 48] width 135 height 19
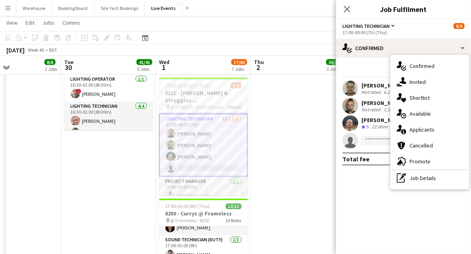
click at [393, 112] on span "Available" at bounding box center [420, 113] width 21 height 7
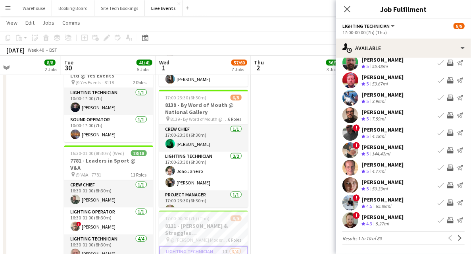
scroll to position [0, 0]
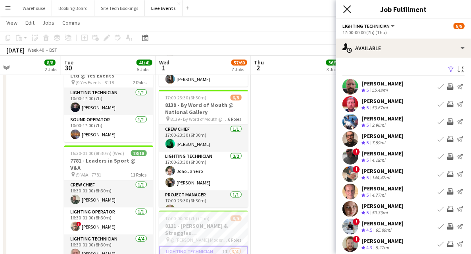
click at [346, 10] on icon "Close pop-in" at bounding box center [347, 9] width 8 height 8
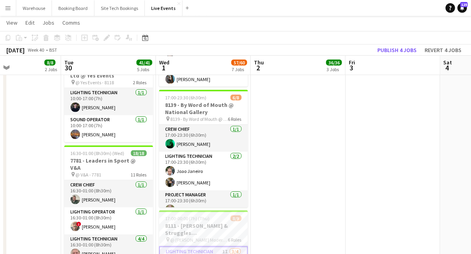
click at [299, 160] on app-date-cell "09:00-02:00 (17h) (Fri) 12/12 8118 - Invisible Blue Ltd @ [PERSON_NAME][GEOGRAP…" at bounding box center [298, 77] width 95 height 778
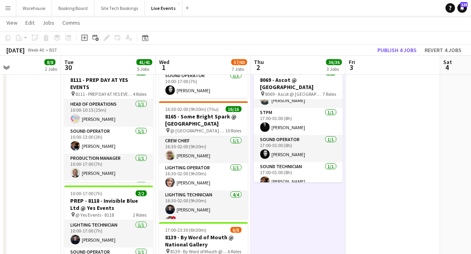
scroll to position [110, 0]
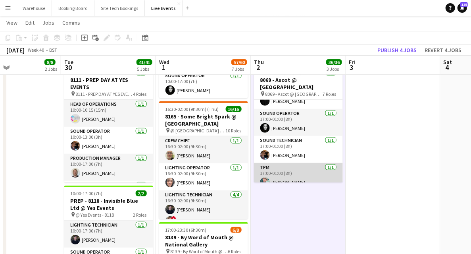
click at [261, 177] on app-user-avatar at bounding box center [265, 182] width 10 height 10
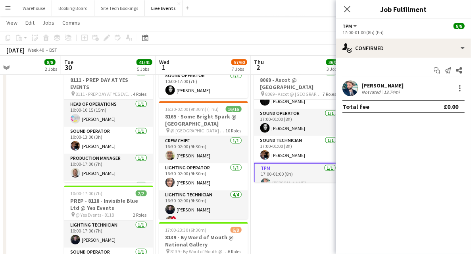
click at [344, 87] on app-user-avatar at bounding box center [351, 88] width 16 height 16
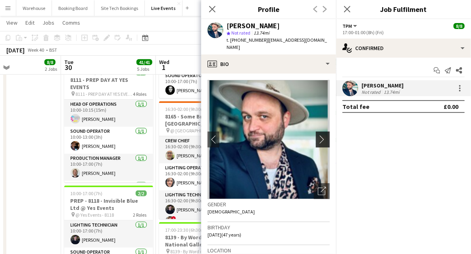
click at [322, 135] on app-icon "chevron-right" at bounding box center [324, 139] width 12 height 8
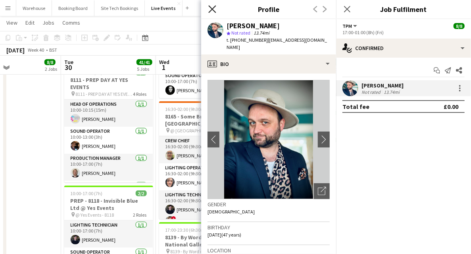
click at [212, 12] on icon "Close pop-in" at bounding box center [212, 9] width 8 height 8
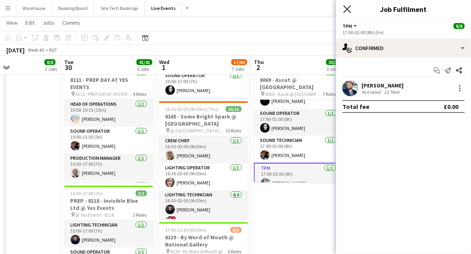
click at [347, 12] on icon "Close pop-in" at bounding box center [347, 9] width 8 height 8
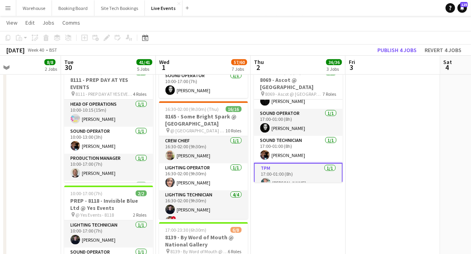
click at [389, 166] on app-date-cell at bounding box center [393, 209] width 95 height 778
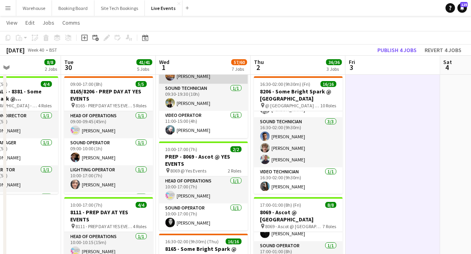
scroll to position [195, 0]
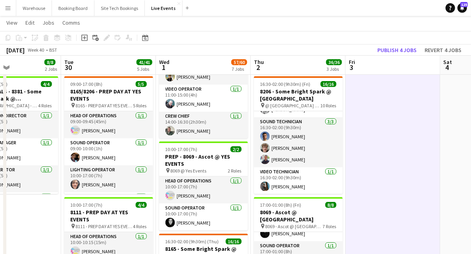
drag, startPoint x: 376, startPoint y: 170, endPoint x: 367, endPoint y: 164, distance: 10.9
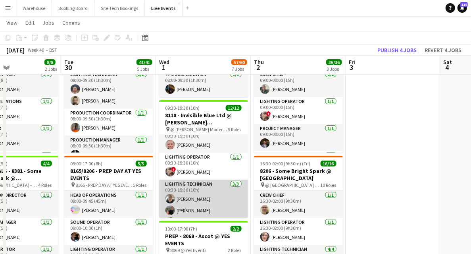
scroll to position [0, 0]
